Goal: Information Seeking & Learning: Learn about a topic

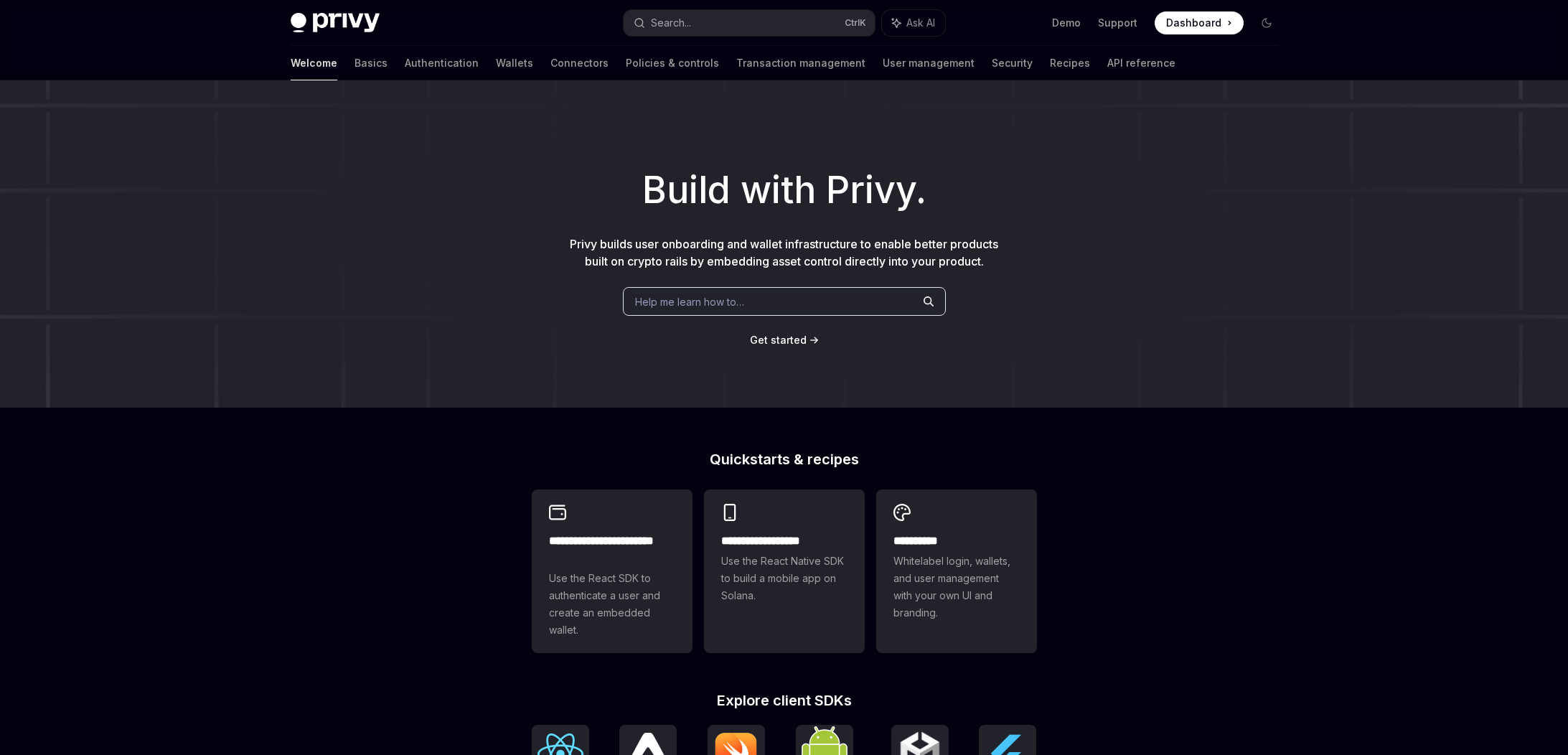
scroll to position [403, 0]
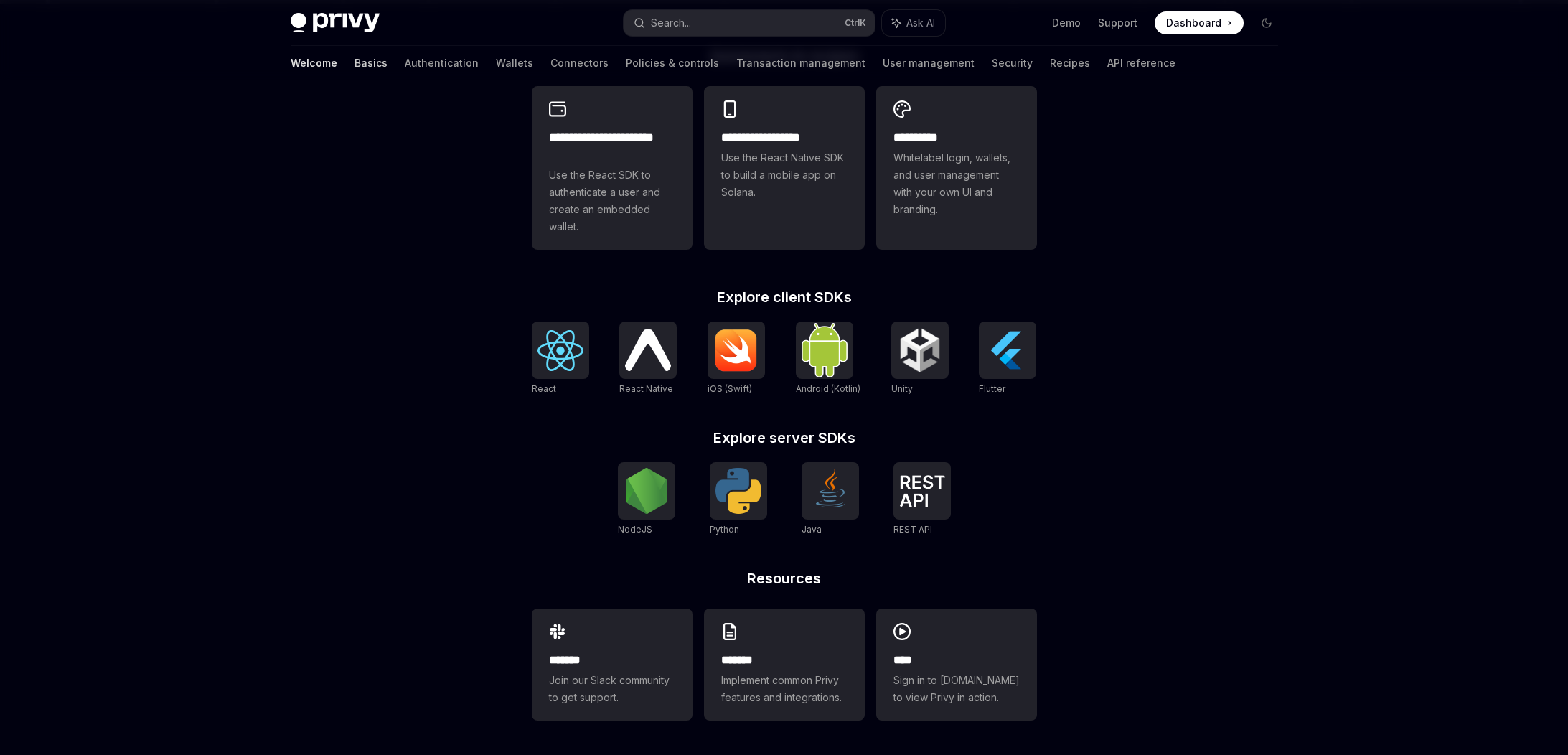
click at [354, 64] on link "Basics" at bounding box center [371, 63] width 33 height 35
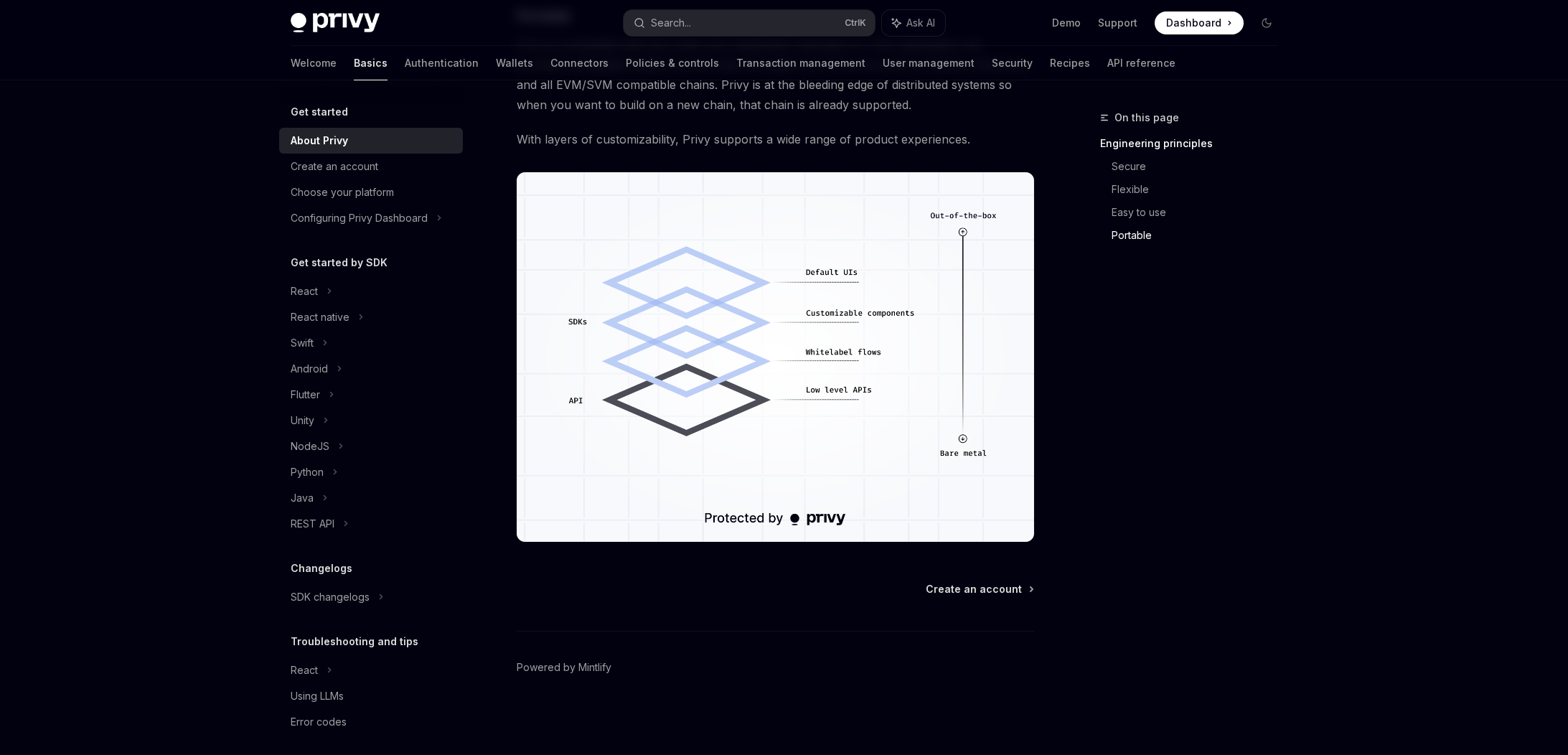
scroll to position [1138, 0]
click at [442, 218] on div "Configuring Privy Dashboard" at bounding box center [371, 217] width 183 height 26
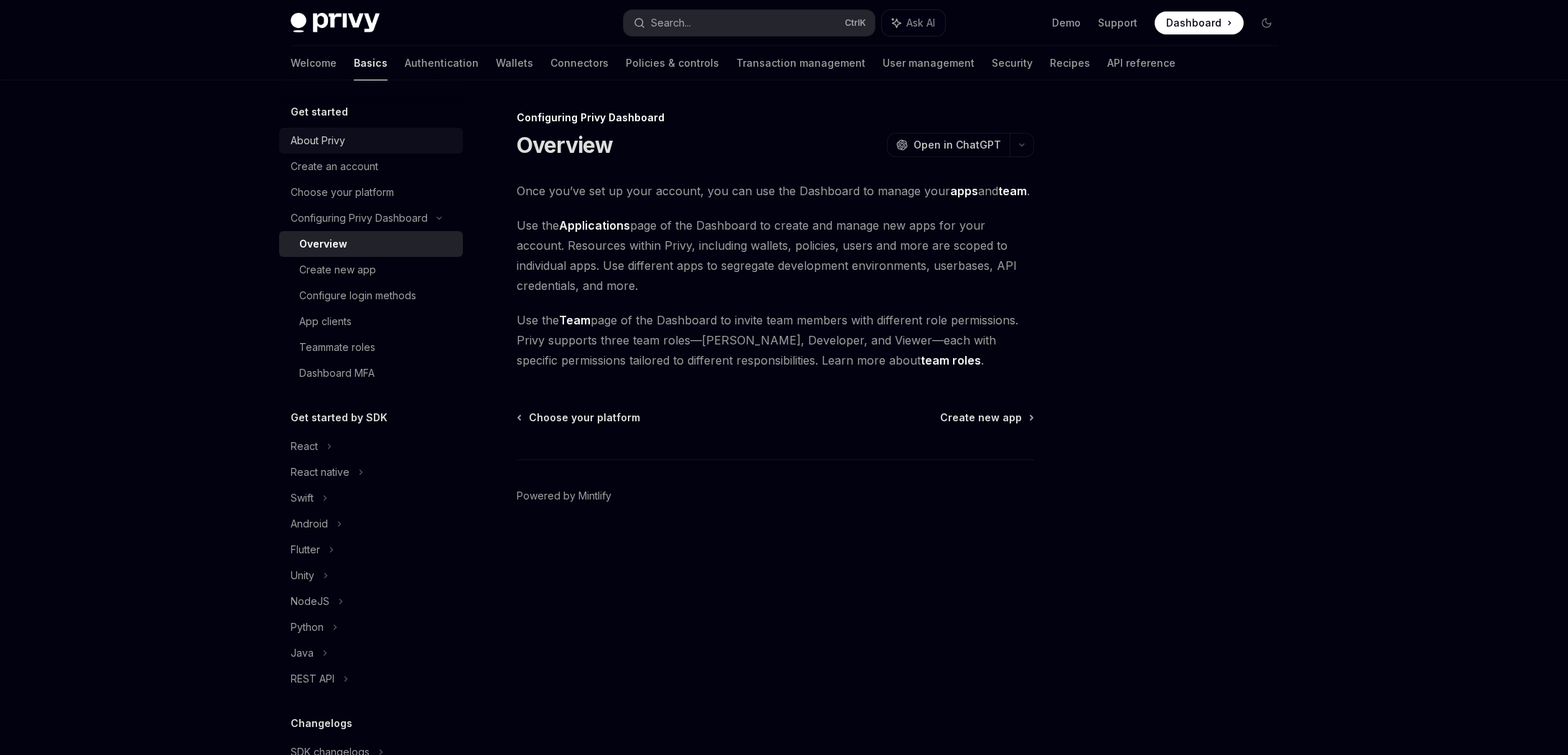
click at [313, 146] on div "About Privy" at bounding box center [318, 141] width 55 height 17
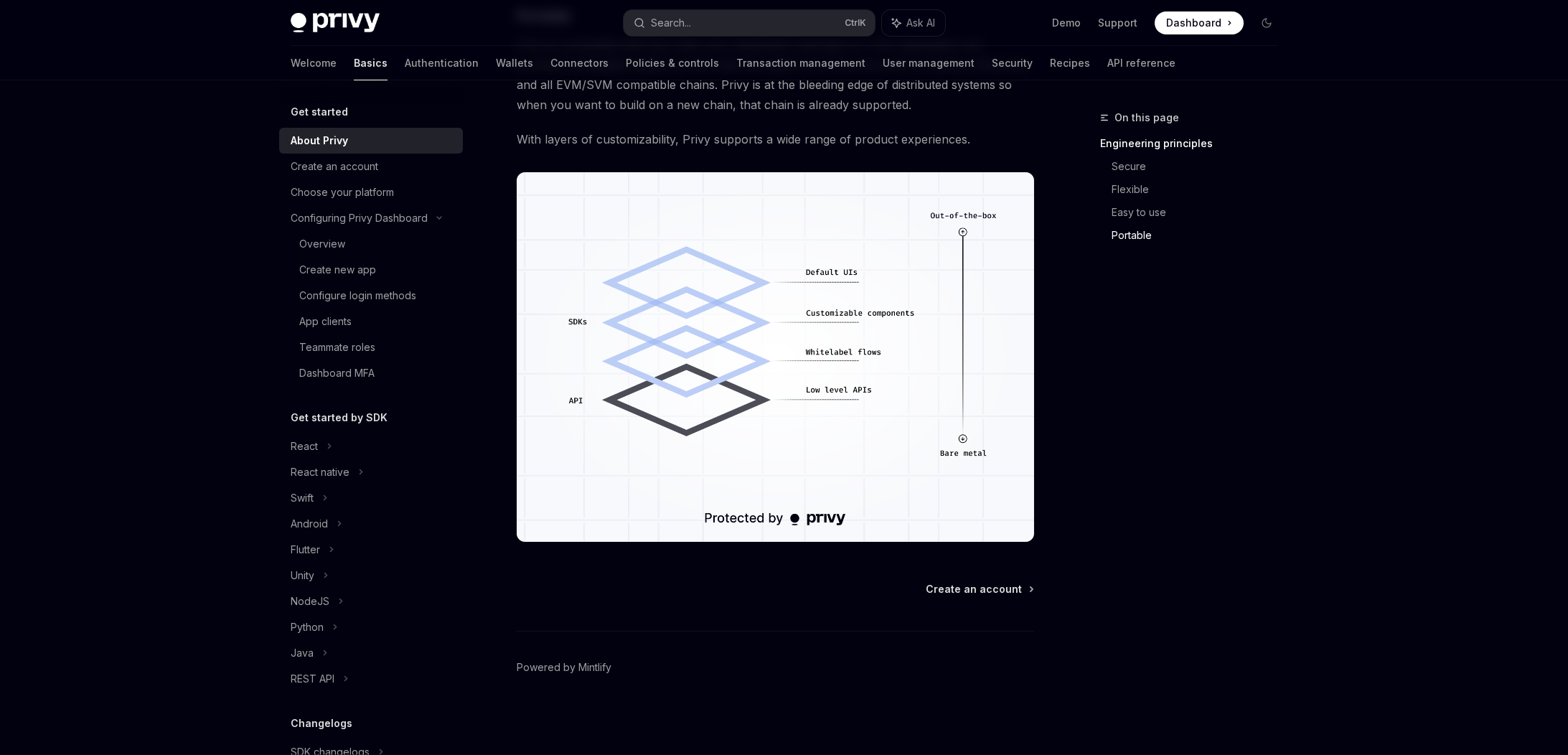
scroll to position [1302, 0]
drag, startPoint x: 158, startPoint y: 449, endPoint x: 165, endPoint y: 453, distance: 8.1
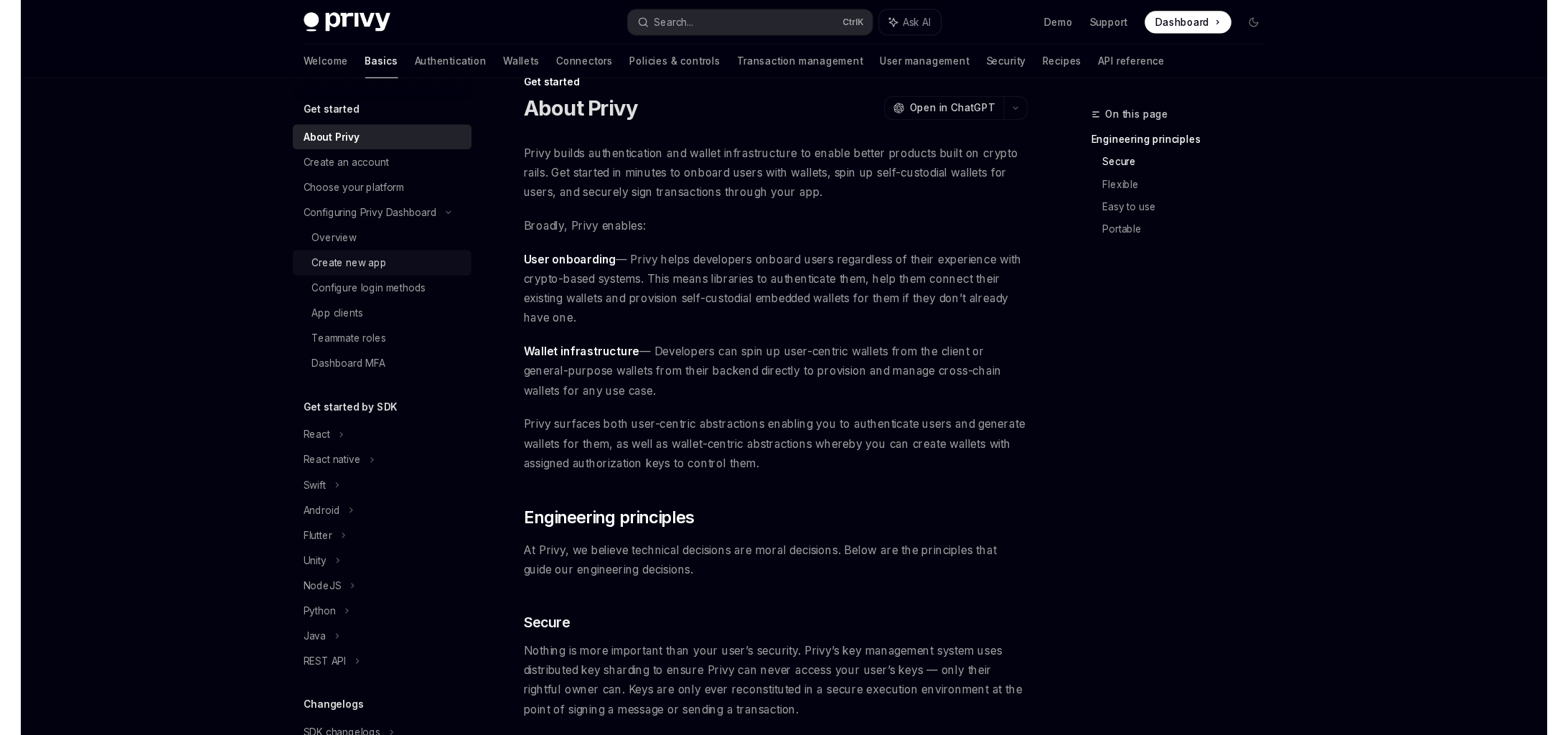
scroll to position [0, 0]
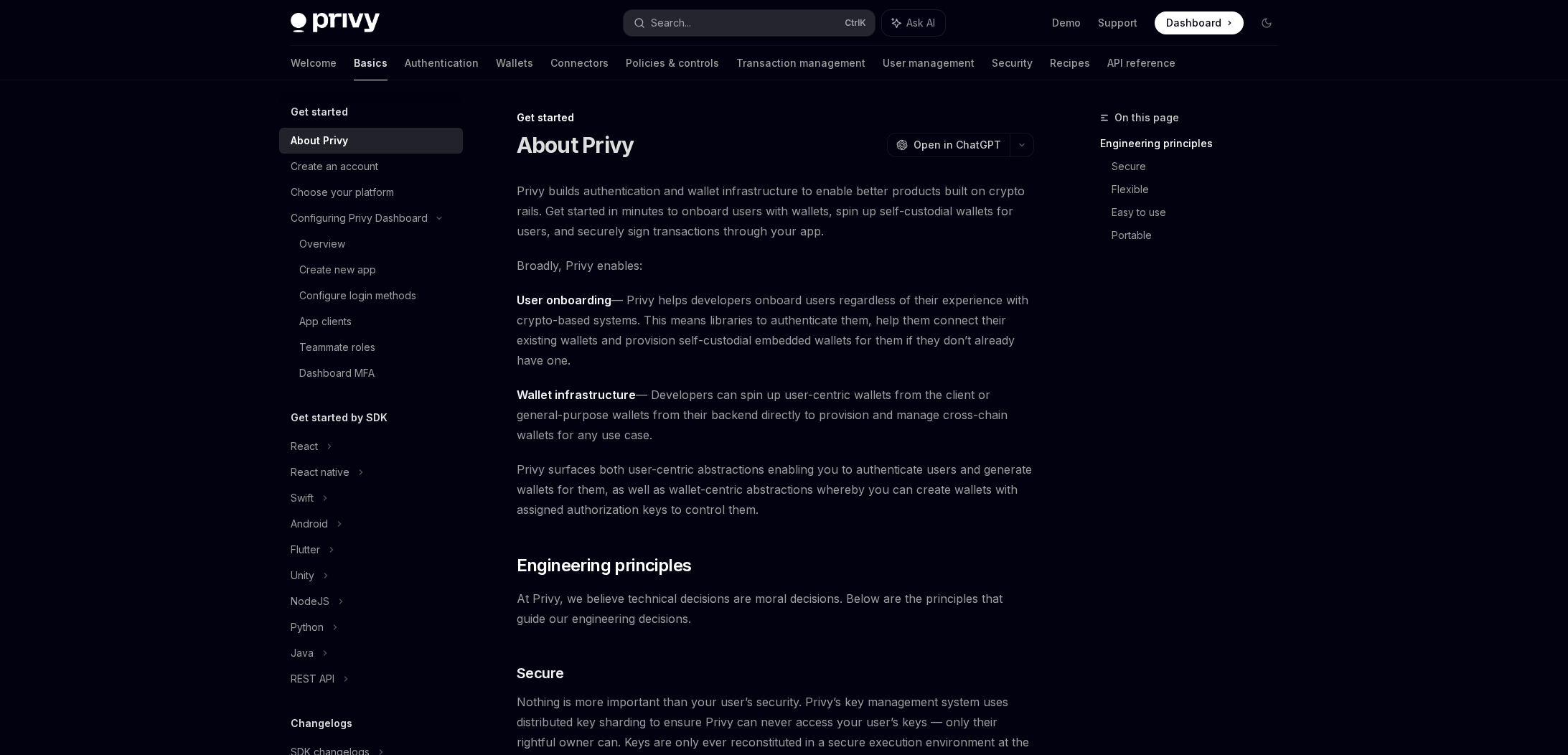
click at [316, 115] on h5 "Get started" at bounding box center [319, 112] width 57 height 17
click at [334, 17] on img at bounding box center [335, 23] width 89 height 20
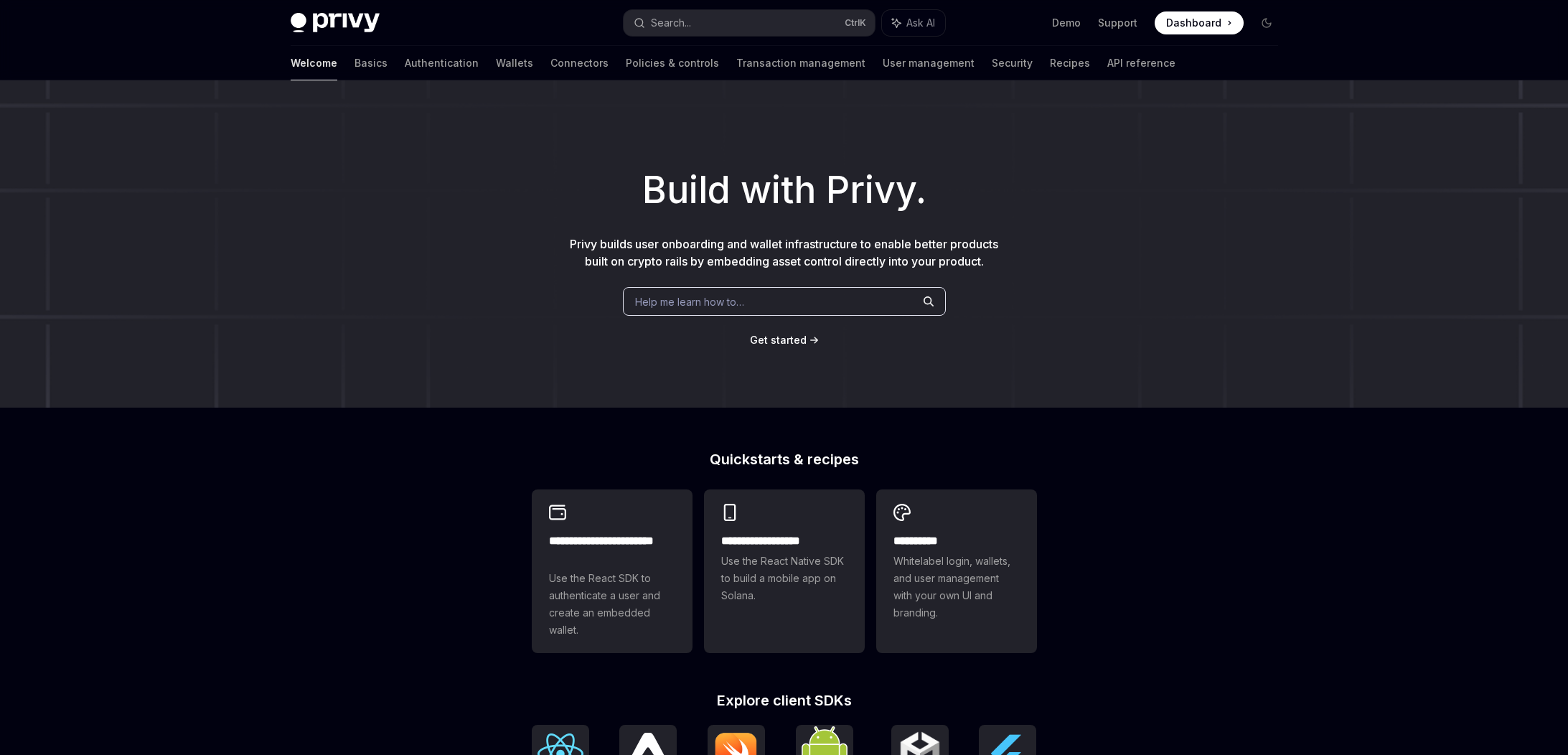
type textarea "*"
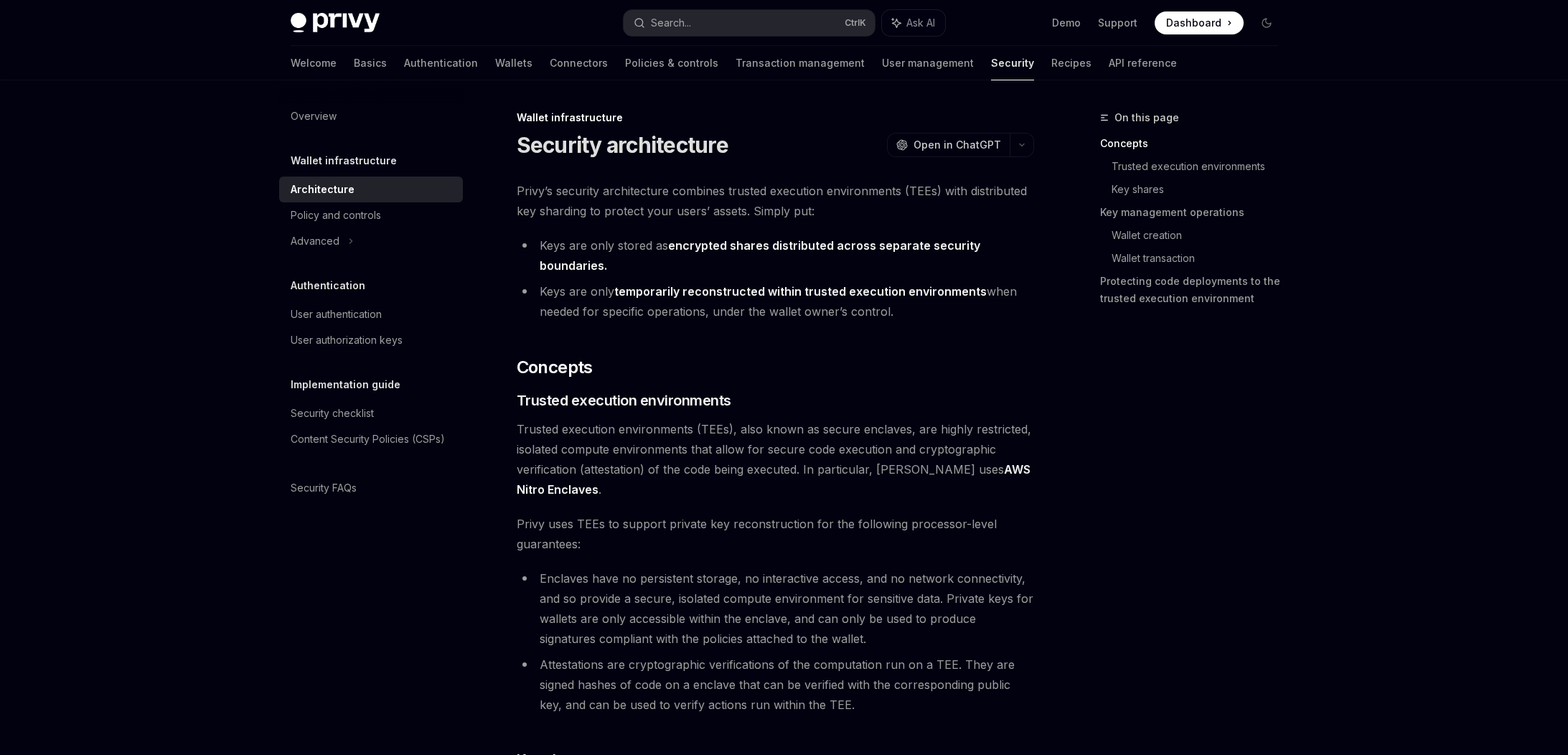
type textarea "*"
